Goal: Obtain resource: Obtain resource

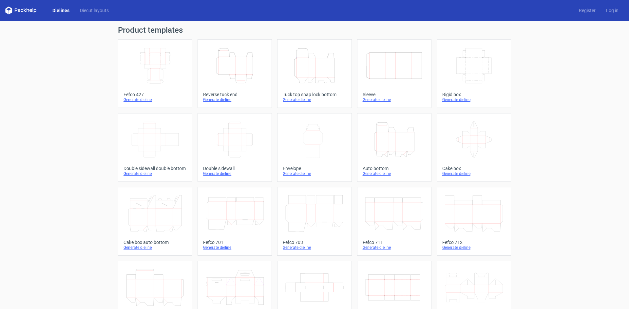
click at [377, 142] on icon "Height Depth Width" at bounding box center [394, 139] width 58 height 37
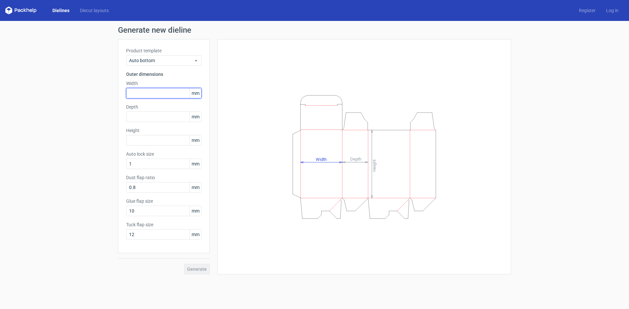
click at [133, 92] on input "text" at bounding box center [163, 93] width 75 height 10
type input "57"
type input "43"
type input "110"
click at [199, 271] on span "Generate" at bounding box center [197, 269] width 20 height 5
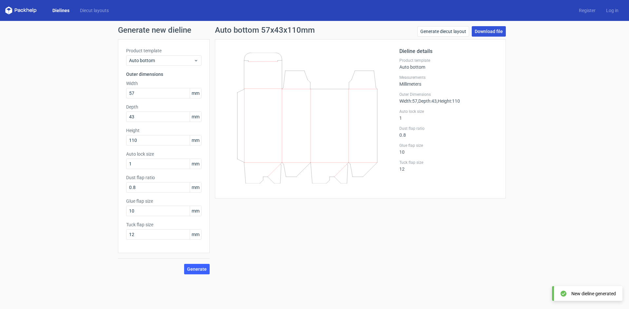
click at [490, 31] on link "Download file" at bounding box center [489, 31] width 34 height 10
drag, startPoint x: 237, startPoint y: 114, endPoint x: 358, endPoint y: 172, distance: 133.7
click at [356, 171] on icon at bounding box center [307, 118] width 158 height 131
